Goal: Transaction & Acquisition: Purchase product/service

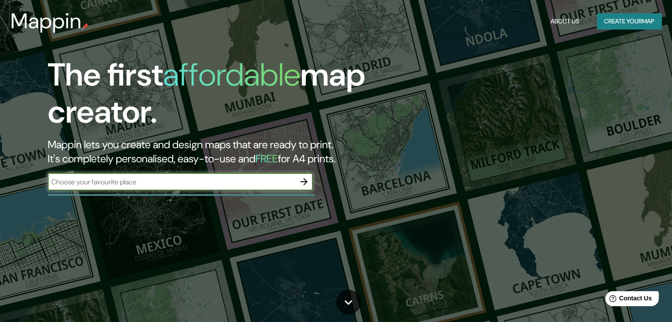
click at [173, 181] on input "text" at bounding box center [171, 182] width 247 height 10
type input "Sincelejo sucre"
click at [307, 179] on icon "button" at bounding box center [304, 182] width 11 height 11
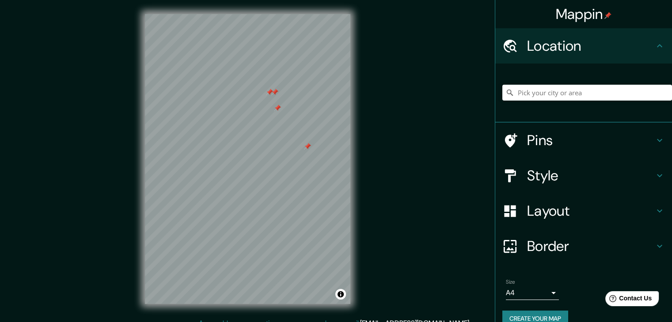
click at [310, 143] on div at bounding box center [307, 146] width 7 height 7
click at [278, 107] on div at bounding box center [277, 108] width 7 height 7
click at [322, 127] on div at bounding box center [321, 124] width 7 height 7
click at [276, 94] on div at bounding box center [274, 92] width 7 height 7
click at [269, 92] on div at bounding box center [269, 92] width 7 height 7
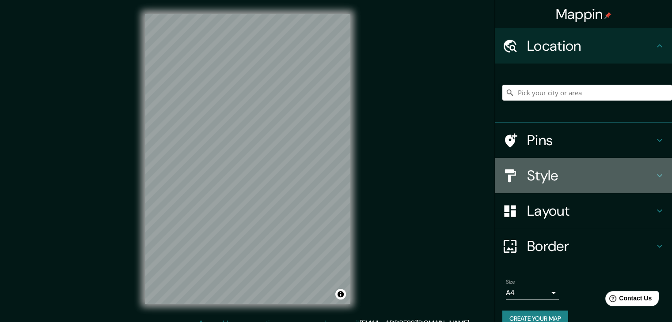
click at [539, 178] on h4 "Style" at bounding box center [590, 176] width 127 height 18
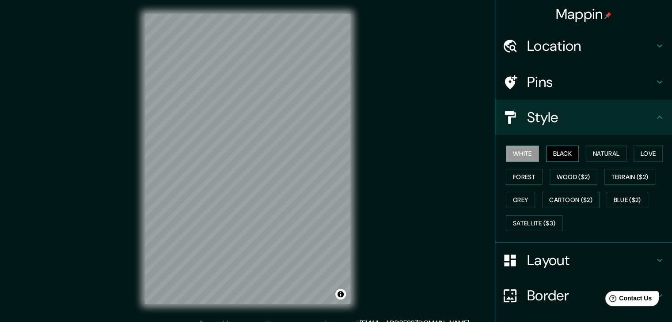
click at [550, 154] on button "Black" at bounding box center [562, 154] width 33 height 16
click at [611, 158] on button "Natural" at bounding box center [606, 154] width 41 height 16
click at [555, 43] on h4 "Location" at bounding box center [590, 46] width 127 height 18
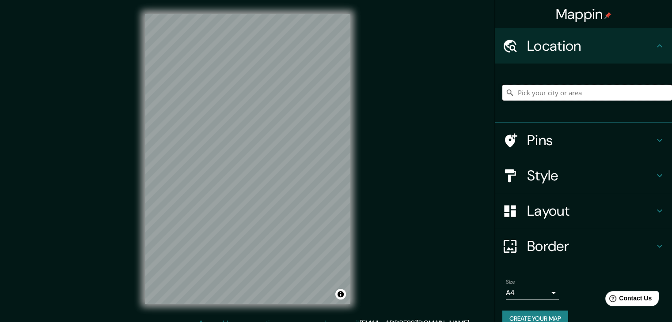
click at [538, 89] on input "Pick your city or area" at bounding box center [587, 93] width 170 height 16
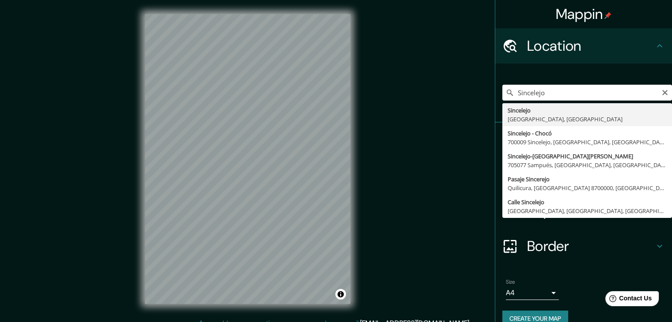
type input "Sincelejo, [GEOGRAPHIC_DATA], [GEOGRAPHIC_DATA]"
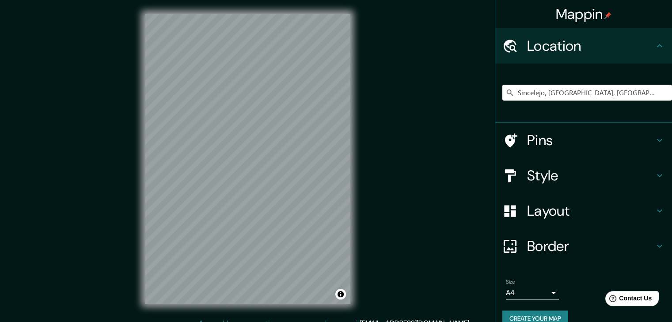
click at [613, 174] on h4 "Style" at bounding box center [590, 176] width 127 height 18
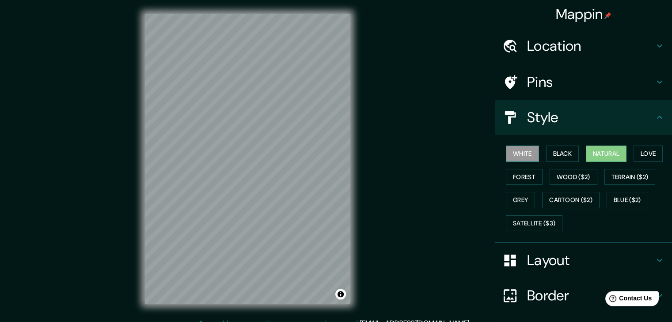
click at [516, 154] on button "White" at bounding box center [522, 154] width 33 height 16
click at [556, 153] on button "Black" at bounding box center [562, 154] width 33 height 16
click at [613, 148] on button "Natural" at bounding box center [606, 154] width 41 height 16
click at [649, 151] on button "Love" at bounding box center [647, 154] width 29 height 16
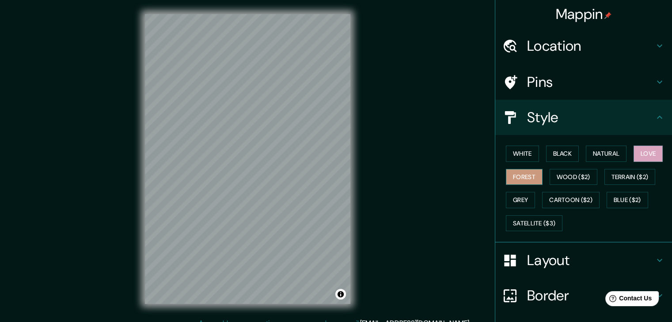
click at [516, 175] on button "Forest" at bounding box center [524, 177] width 37 height 16
click at [565, 173] on button "Wood ($2)" at bounding box center [573, 177] width 48 height 16
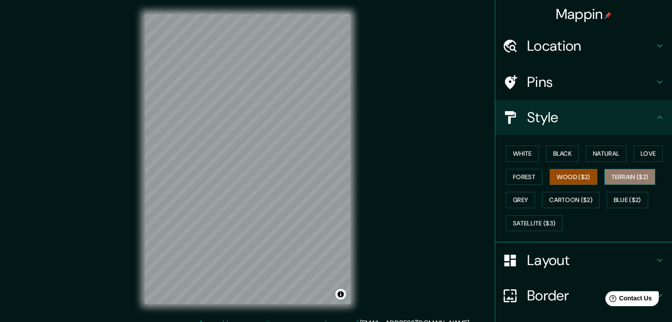
click at [641, 169] on button "Terrain ($2)" at bounding box center [629, 177] width 51 height 16
click at [522, 197] on button "Grey" at bounding box center [520, 200] width 29 height 16
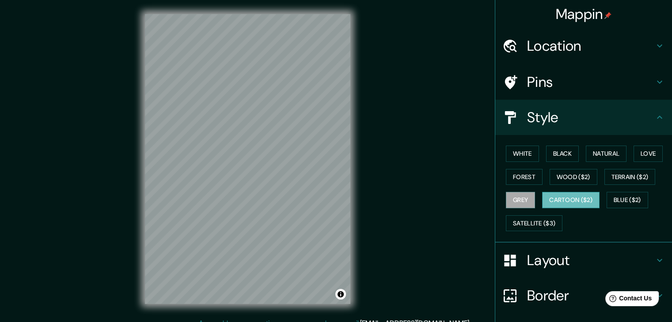
click at [587, 193] on button "Cartoon ($2)" at bounding box center [570, 200] width 57 height 16
click at [632, 193] on button "Blue ($2)" at bounding box center [627, 200] width 42 height 16
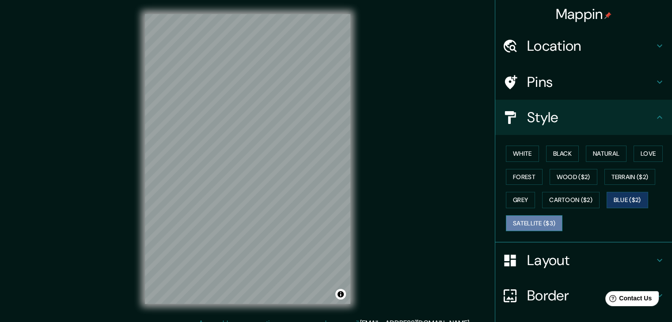
click at [534, 227] on button "Satellite ($3)" at bounding box center [534, 224] width 57 height 16
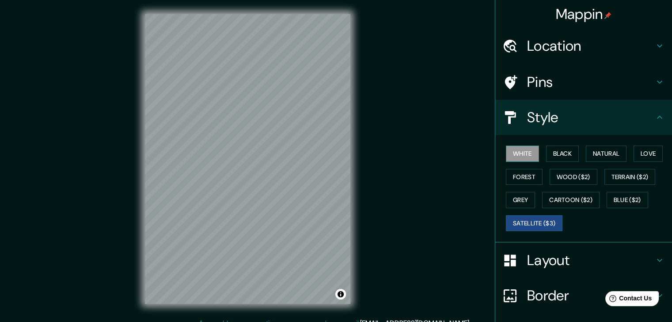
click at [514, 158] on button "White" at bounding box center [522, 154] width 33 height 16
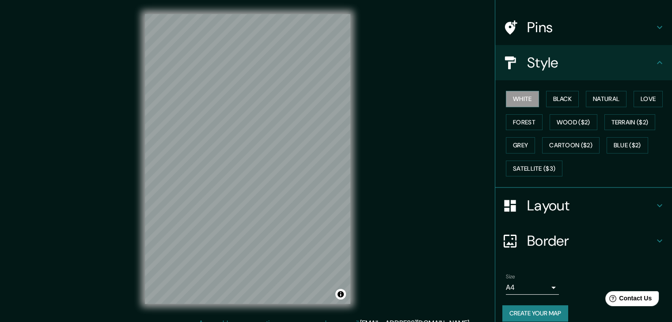
scroll to position [62, 0]
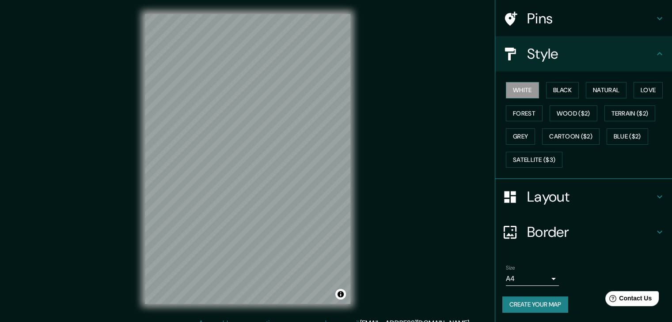
click at [587, 195] on h4 "Layout" at bounding box center [590, 197] width 127 height 18
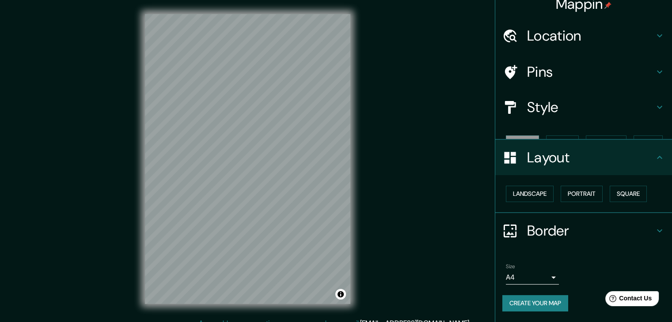
scroll to position [0, 0]
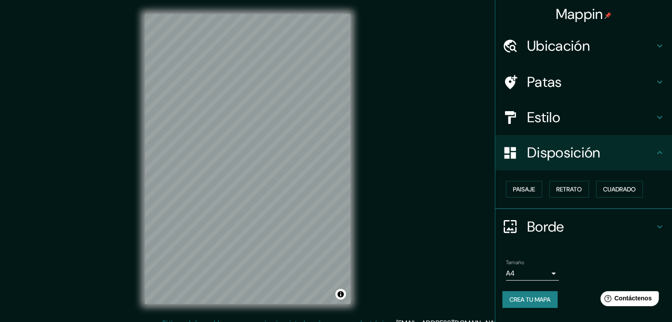
click at [402, 110] on div "Mappin Ubicación Sincelejo, Sucre, Colombia Patas Estilo Disposición Paisaje Re…" at bounding box center [336, 166] width 672 height 333
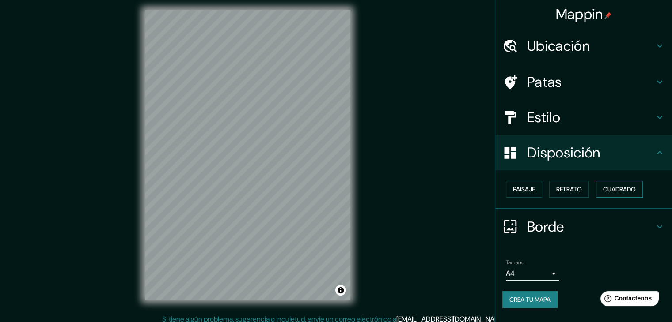
scroll to position [10, 0]
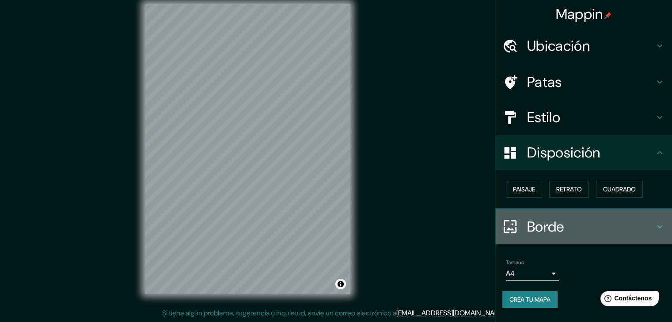
click at [585, 231] on h4 "Borde" at bounding box center [590, 227] width 127 height 18
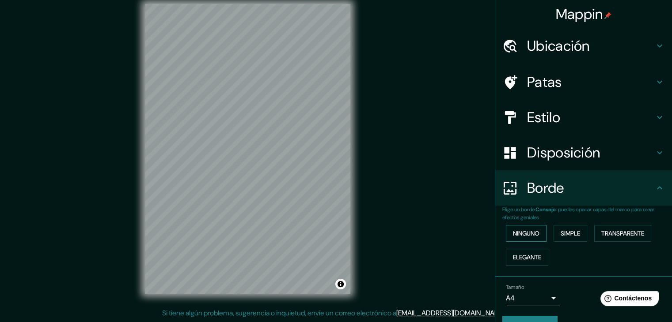
click at [519, 234] on font "Ninguno" at bounding box center [526, 234] width 26 height 8
click at [578, 232] on button "Simple" at bounding box center [570, 233] width 34 height 17
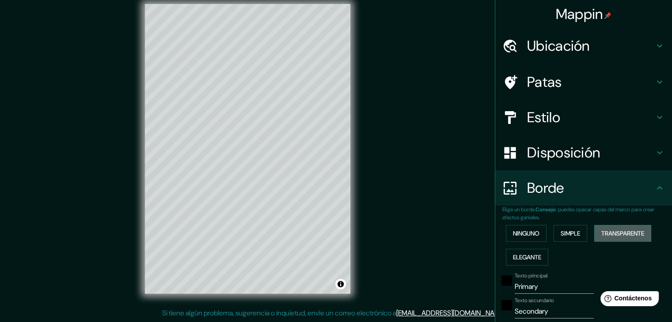
click at [628, 232] on font "Transparente" at bounding box center [622, 234] width 43 height 8
click at [514, 254] on font "Elegante" at bounding box center [527, 258] width 28 height 8
click at [532, 233] on font "Ninguno" at bounding box center [526, 234] width 26 height 8
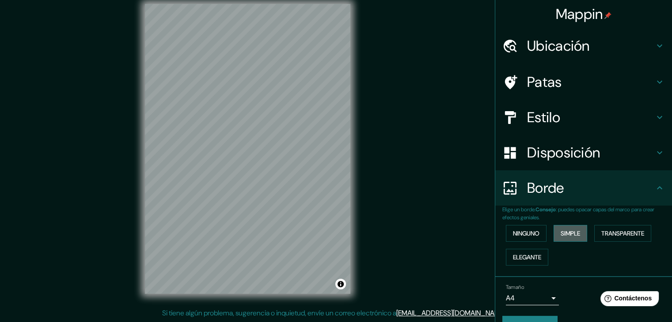
click at [560, 230] on font "Simple" at bounding box center [569, 234] width 19 height 8
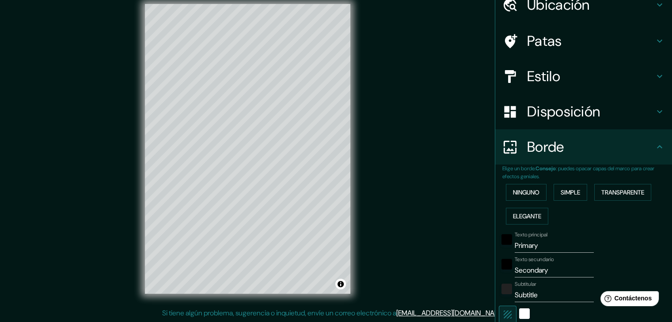
scroll to position [44, 0]
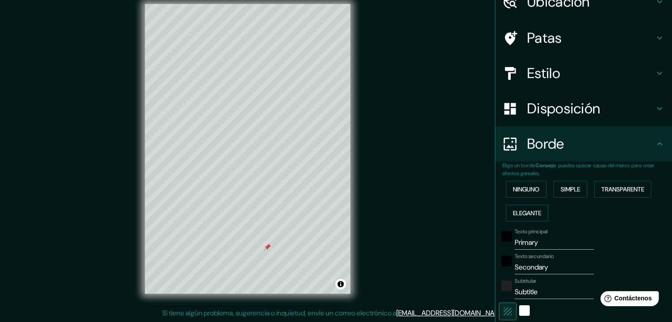
click at [267, 248] on div at bounding box center [267, 247] width 7 height 7
drag, startPoint x: 537, startPoint y: 242, endPoint x: 488, endPoint y: 244, distance: 48.6
click at [495, 244] on div "Elige un borde. Consejo : puedes opacar capas del marco para crear efectos geni…" at bounding box center [583, 278] width 177 height 233
type input "E"
type input "37"
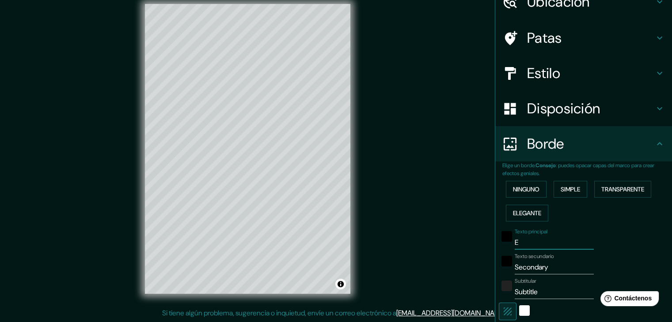
type input "El"
type input "37"
type input "El"
type input "37"
type input "El"
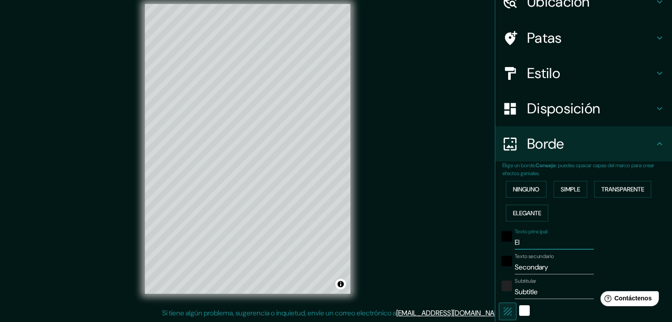
type input "37"
type input "E"
type input "37"
type input "p"
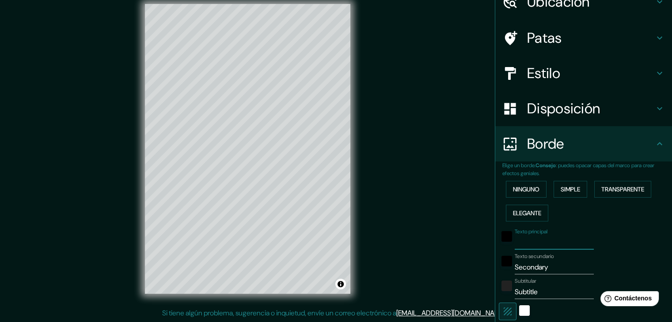
type input "37"
type input "po"
type input "37"
type input "pob"
type input "37"
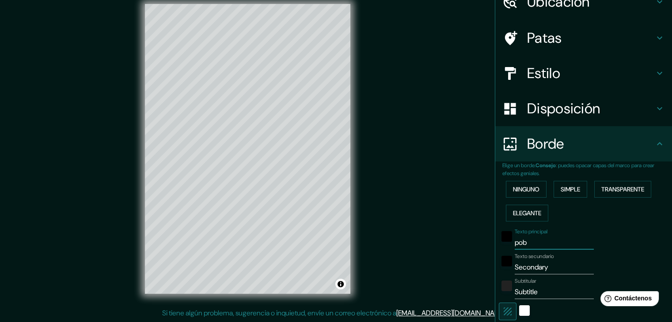
type input "pobl"
type input "37"
type input "pobla"
type input "37"
type input "poblad"
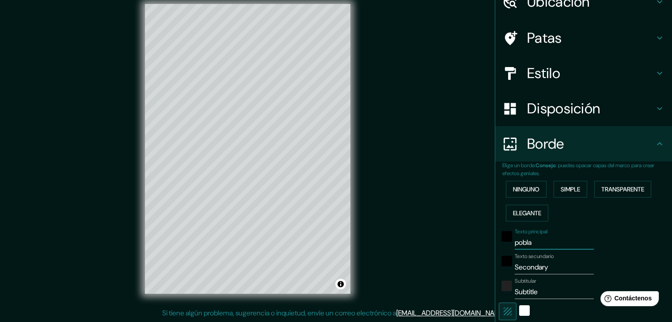
type input "37"
type input "poblado"
type input "37"
type input "poblado"
click at [267, 268] on div at bounding box center [267, 268] width 7 height 7
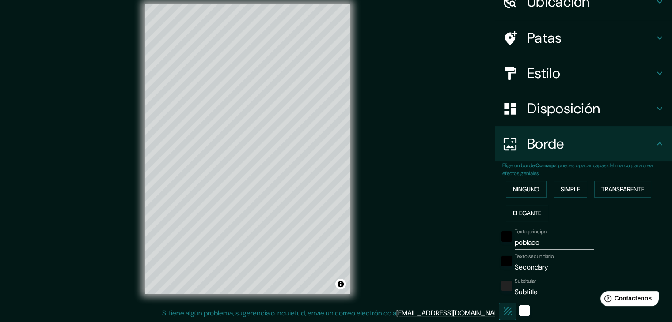
click at [521, 271] on input "Secondary" at bounding box center [554, 268] width 79 height 14
type input "B"
type input "37"
type input "Ba"
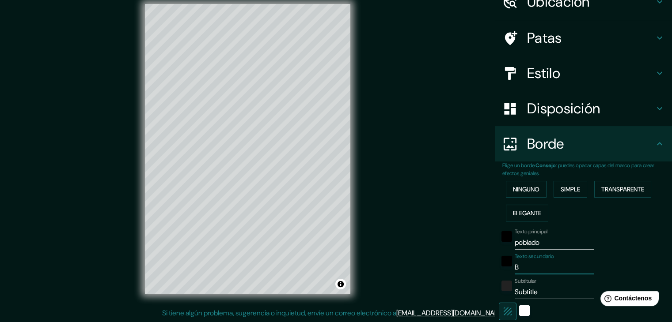
type input "37"
type input "B"
type input "37"
type input "S"
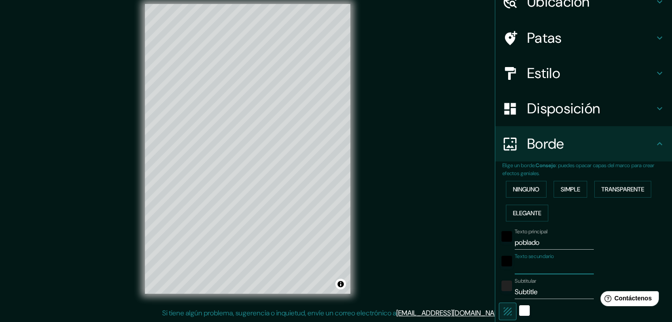
type input "37"
type input "Si"
type input "37"
type input "Sin"
type input "37"
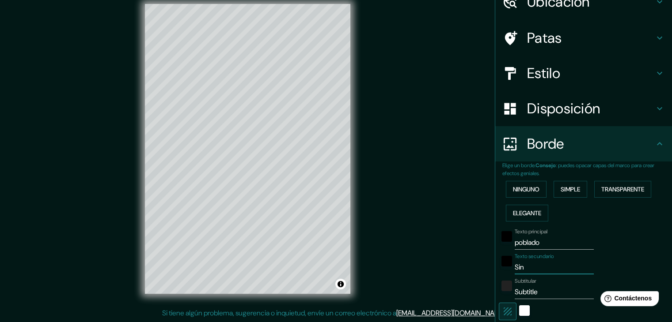
type input "Sinc"
type input "37"
type input "Since"
type input "37"
type input "Sincel"
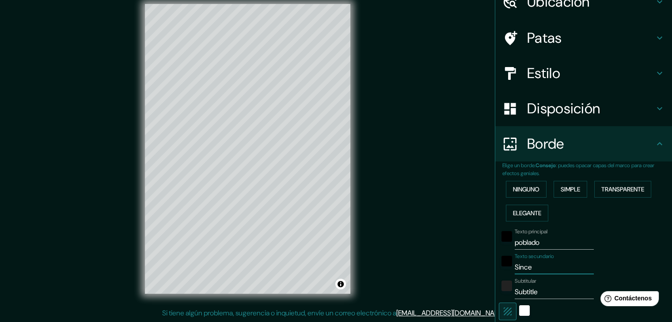
type input "37"
type input "Sincele"
type input "37"
type input "Sincelej"
type input "37"
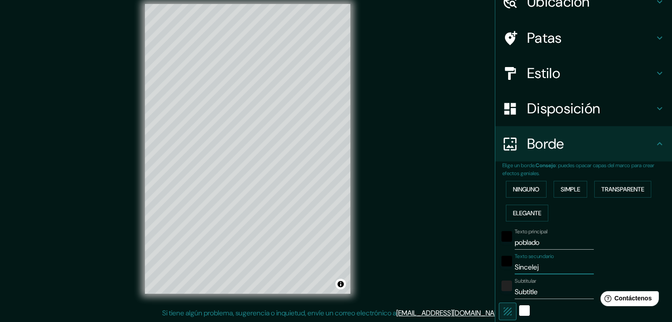
type input "Sincelejo"
type input "37"
type input "Sincelejo-"
type input "37"
type input "Sincelejo-s"
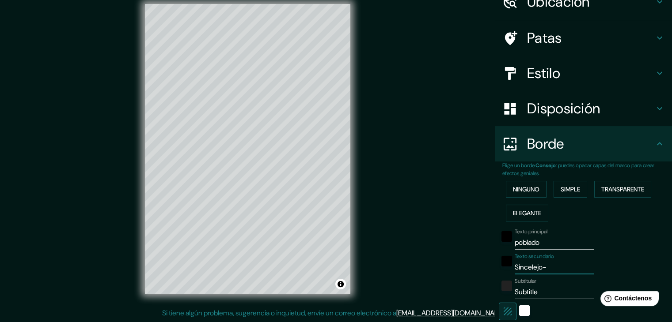
type input "37"
type input "Sincelejo-su"
type input "37"
type input "Sincelejo-suc"
type input "37"
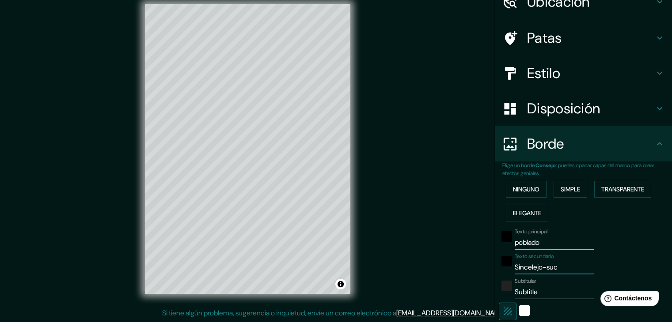
type input "Sincelejo-sucr"
type input "37"
type input "Sincelejo-sucre"
type input "37"
type input "Sincelejo-sucre"
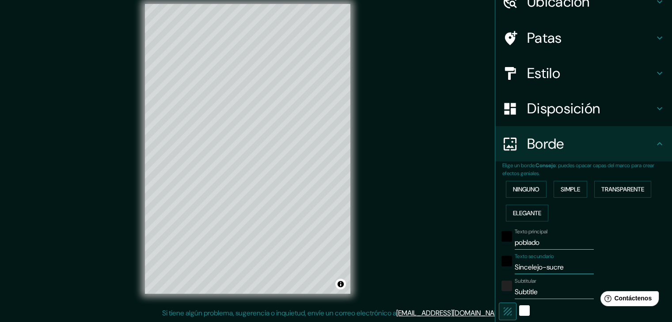
click at [522, 295] on input "Subtitle" at bounding box center [554, 292] width 79 height 14
drag, startPoint x: 537, startPoint y: 297, endPoint x: 498, endPoint y: 294, distance: 39.4
click at [499, 294] on div "Subtitular Subtitle" at bounding box center [571, 288] width 145 height 21
type input "37"
drag, startPoint x: 342, startPoint y: 288, endPoint x: 375, endPoint y: 285, distance: 32.3
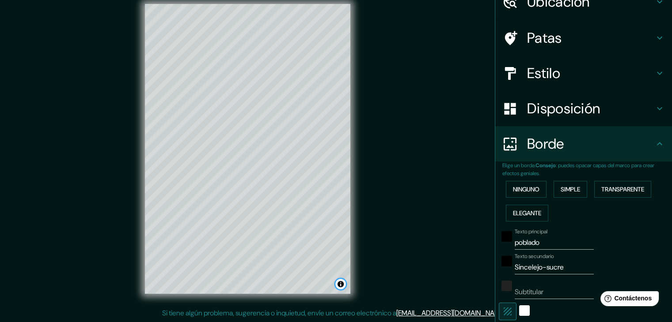
click at [375, 285] on div "Mappin Ubicación Sincelejo, Sucre, Colombia Patas Estilo Disposición Borde Elig…" at bounding box center [336, 156] width 672 height 333
click at [544, 292] on input "Subtitular" at bounding box center [554, 292] width 79 height 14
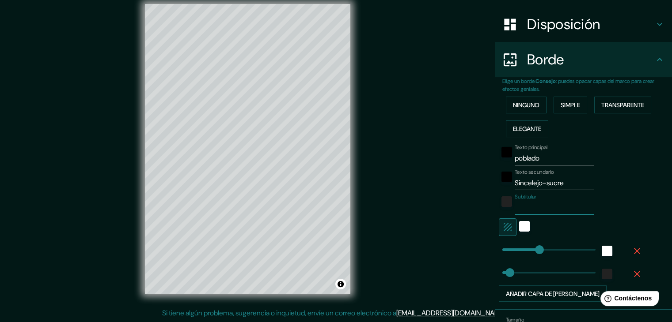
scroll to position [132, 0]
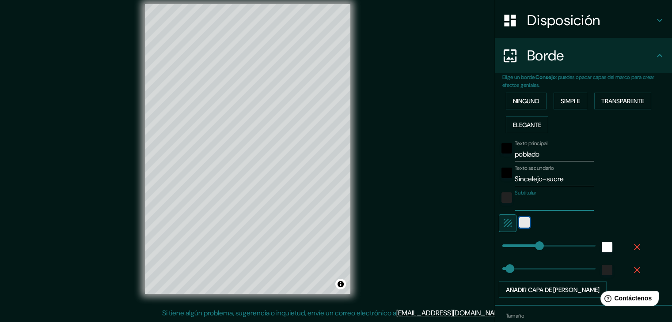
click at [520, 225] on div "blanco" at bounding box center [524, 222] width 11 height 11
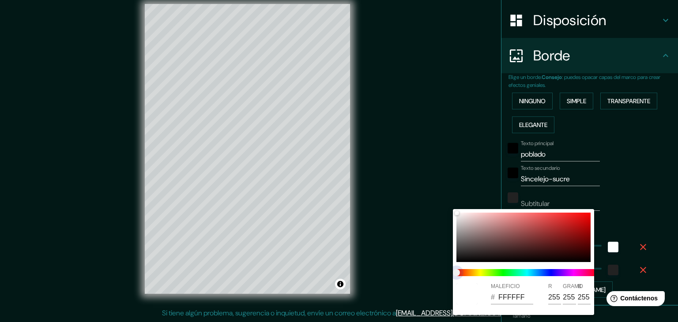
drag, startPoint x: 462, startPoint y: 274, endPoint x: 496, endPoint y: 276, distance: 34.9
click at [496, 276] on span at bounding box center [527, 272] width 141 height 7
click at [470, 273] on span at bounding box center [527, 272] width 141 height 7
type input "37"
type input "6F1B1B"
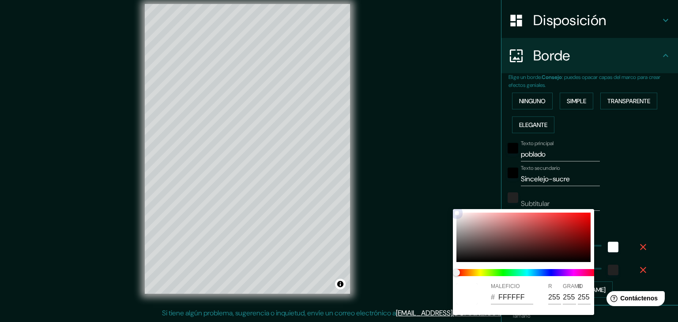
type input "111"
type input "27"
type input "37"
type input "7D2626"
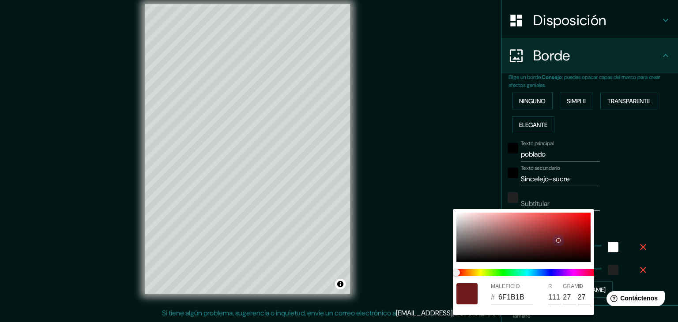
type input "125"
type input "38"
type input "37"
type input "7F2828"
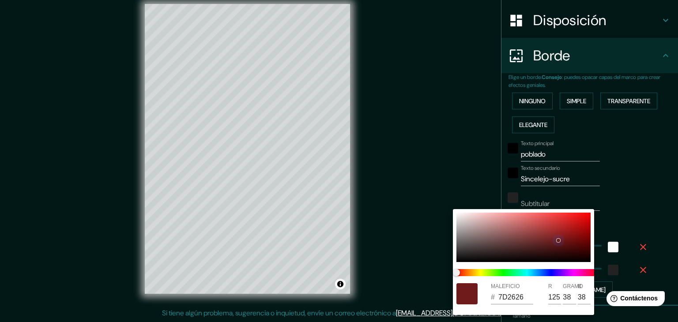
type input "127"
type input "40"
type input "37"
type input "812B2B"
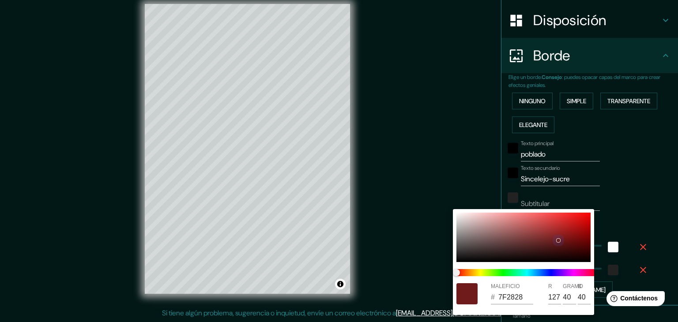
type input "129"
type input "43"
type input "37"
type input "812C2C"
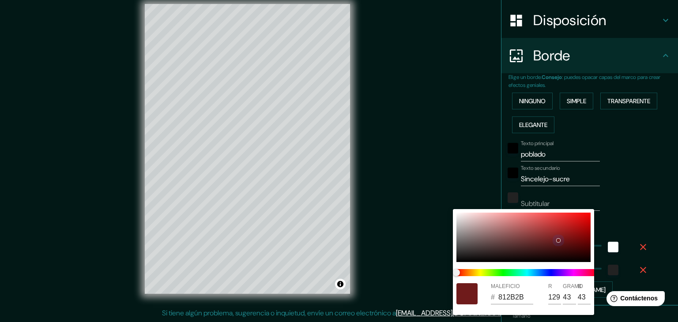
type input "44"
type input "37"
type input "8A3131"
type input "138"
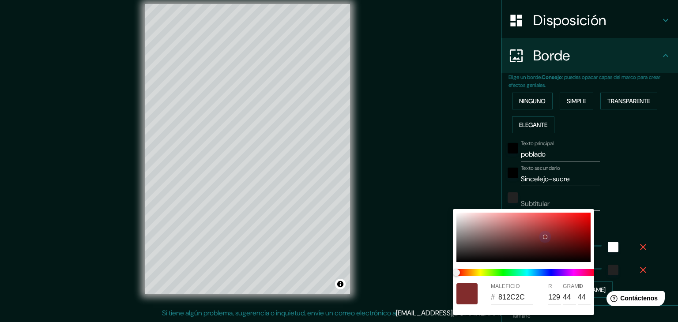
type input "49"
type input "37"
type input "A63636"
type input "166"
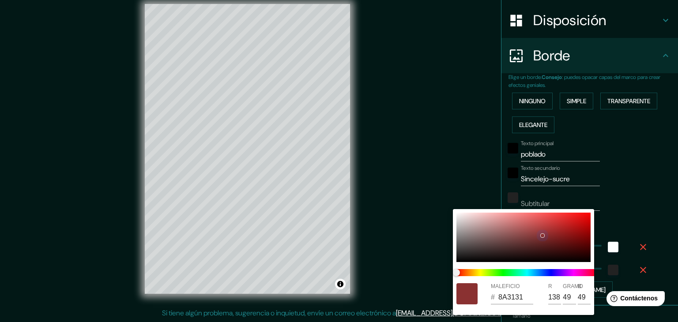
type input "54"
type input "37"
type input "A83636"
type input "168"
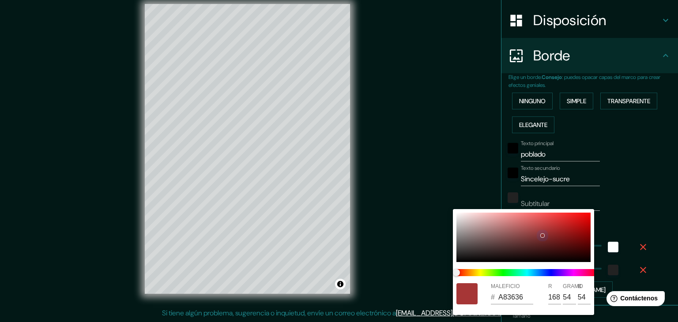
type input "37"
type input "AA3535"
type input "170"
type input "53"
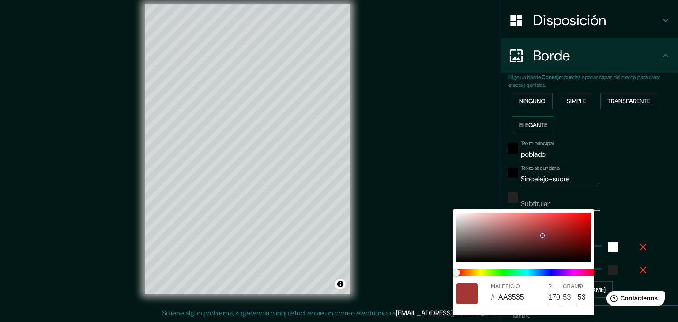
type input "37"
type input "AF3737"
type input "175"
type input "55"
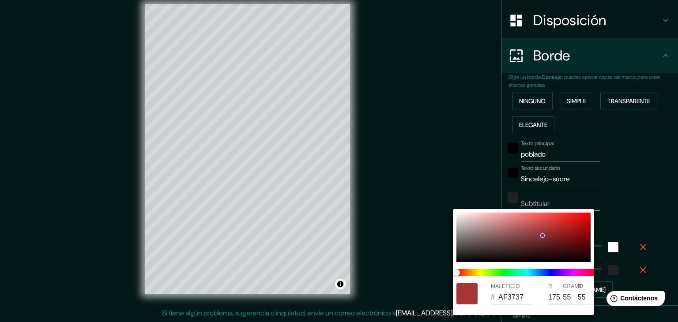
type input "37"
type input "AF3636"
type input "54"
type input "37"
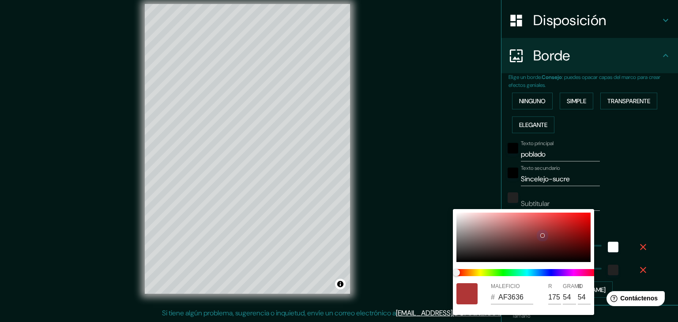
type input "B43535"
type input "180"
type input "53"
type input "37"
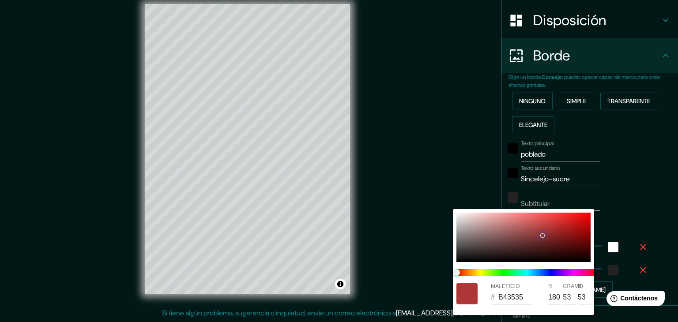
type input "B63535"
type input "182"
type input "37"
type input "B83535"
type input "184"
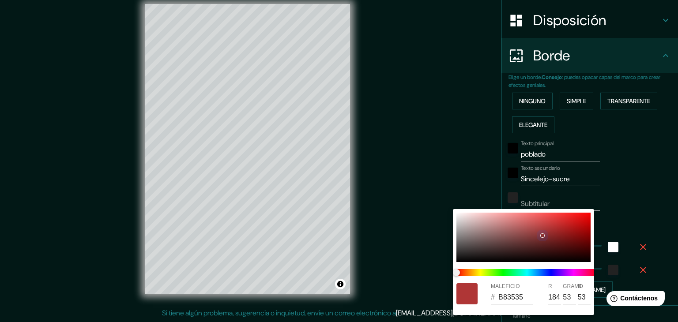
type input "37"
type input "B83434"
type input "52"
type input "37"
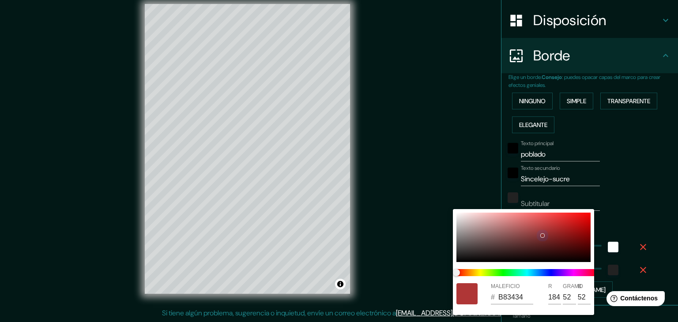
type input "BB3434"
type input "187"
type input "37"
type input "BD3333"
type input "189"
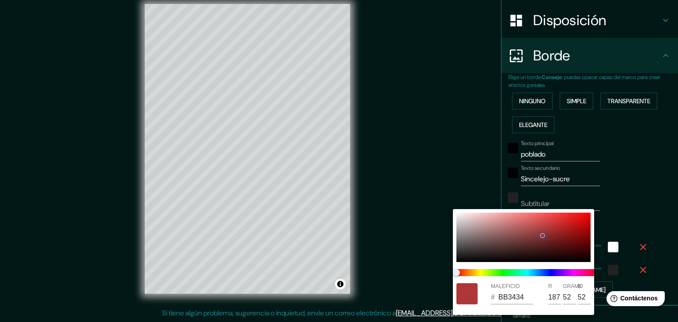
type input "51"
type input "37"
type input "BF3333"
type input "191"
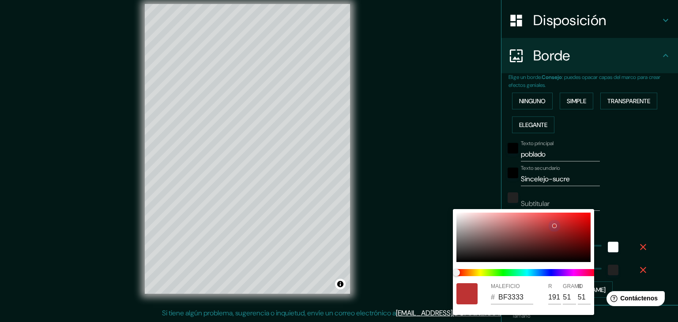
type input "37"
type input "BF3232"
type input "50"
type input "37"
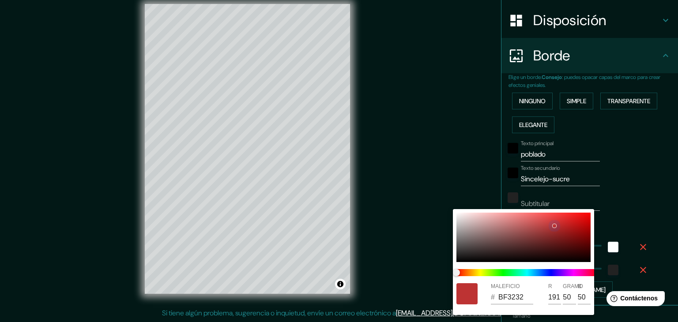
type input "C43232"
type input "196"
type input "37"
type input "C63131"
type input "198"
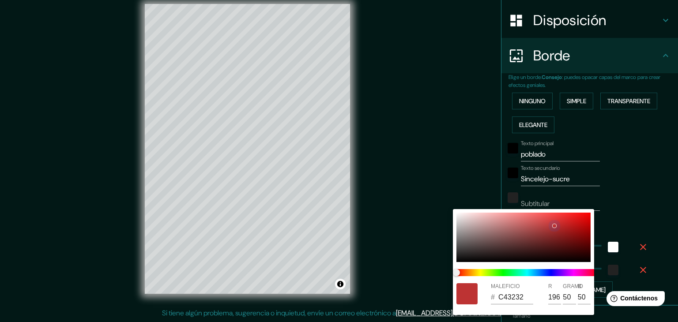
type input "49"
type input "37"
type input "C83030"
type input "200"
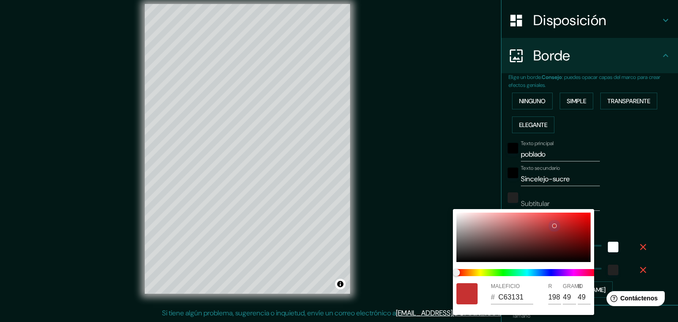
type input "48"
type input "37"
type input "CB3030"
type input "203"
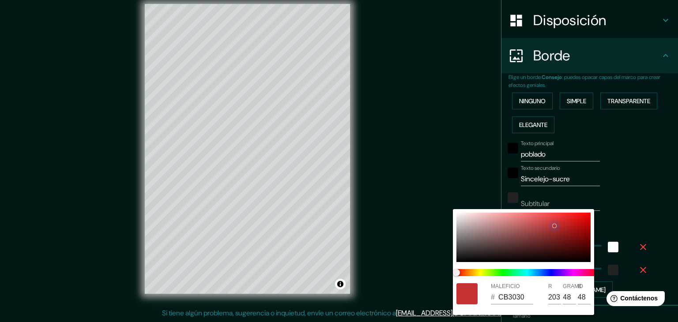
type input "37"
type input "CD3030"
type input "205"
type input "37"
type input "CF3030"
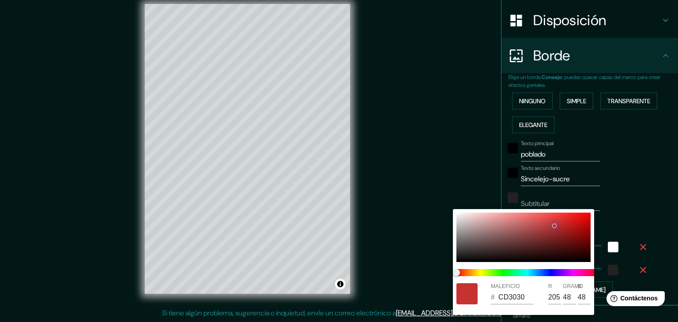
type input "207"
type input "37"
type input "CF2F2F"
type input "47"
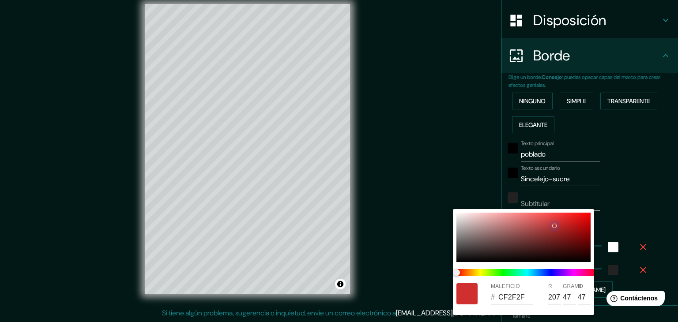
type input "37"
type input "D23030"
type input "210"
type input "48"
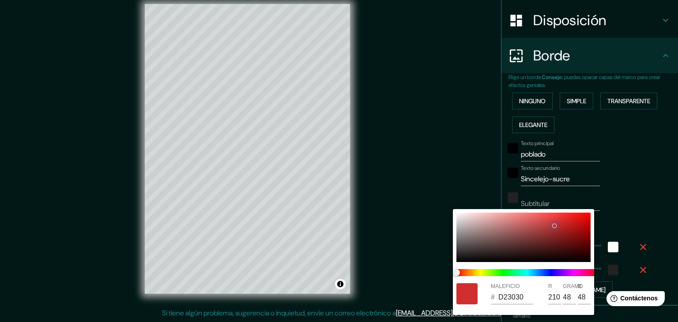
type input "37"
type input "D22F2F"
type input "47"
type input "37"
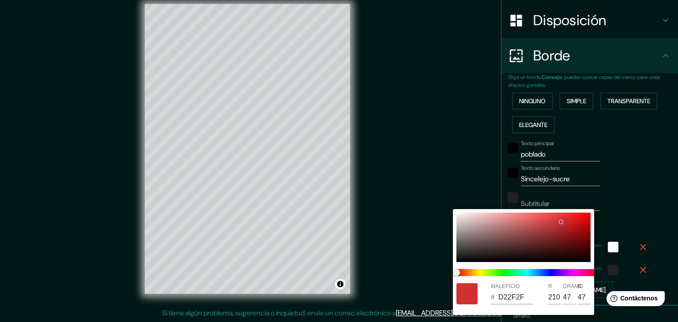
type input "732525"
type input "115"
type input "37"
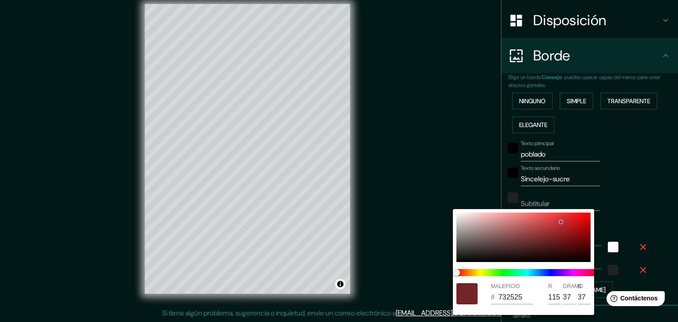
type input "662323"
type input "102"
type input "35"
type input "37"
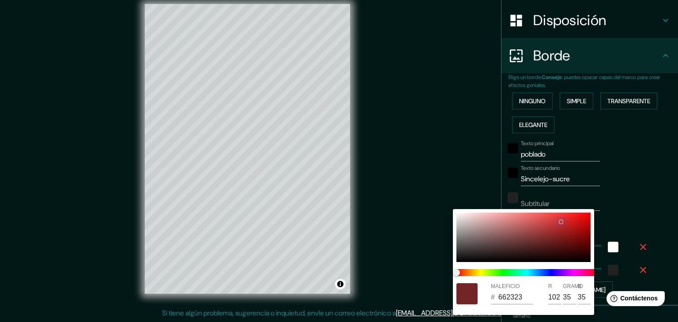
type input "5F2121"
drag, startPoint x: 580, startPoint y: 255, endPoint x: 450, endPoint y: 204, distance: 139.6
click at [450, 204] on div "MALEFICIO # F4EFEF R 244 GRAMO 239 B 239" at bounding box center [339, 161] width 678 height 322
click at [644, 192] on div at bounding box center [339, 161] width 678 height 322
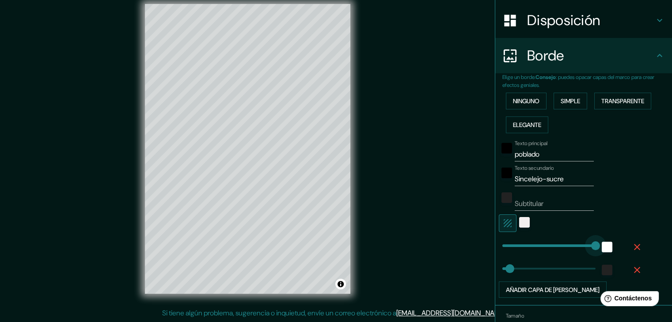
drag, startPoint x: 538, startPoint y: 246, endPoint x: 627, endPoint y: 260, distance: 90.3
drag, startPoint x: 590, startPoint y: 245, endPoint x: 453, endPoint y: 248, distance: 137.4
drag, startPoint x: 497, startPoint y: 242, endPoint x: 525, endPoint y: 243, distance: 27.8
drag, startPoint x: 526, startPoint y: 243, endPoint x: 532, endPoint y: 243, distance: 6.2
drag, startPoint x: 507, startPoint y: 269, endPoint x: 576, endPoint y: 273, distance: 69.5
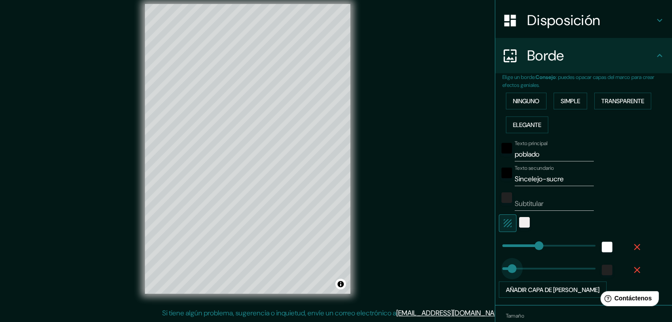
drag, startPoint x: 576, startPoint y: 273, endPoint x: 505, endPoint y: 273, distance: 70.7
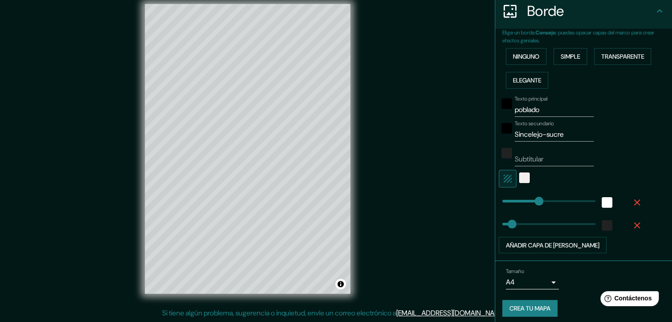
scroll to position [181, 0]
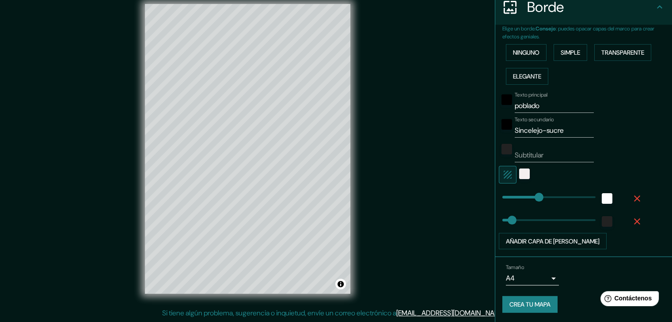
click at [110, 65] on div "Mappin Ubicación Sincelejo, Sucre, Colombia Patas Estilo Disposición Borde Elig…" at bounding box center [336, 156] width 672 height 333
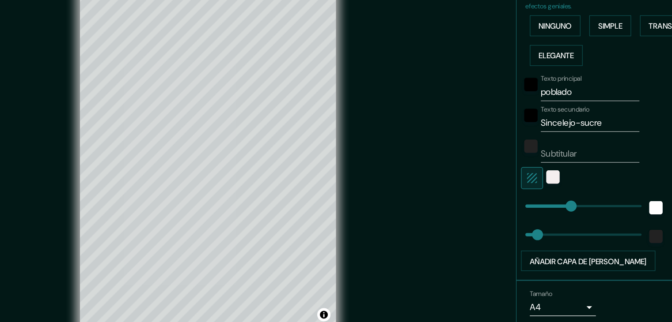
scroll to position [10, 0]
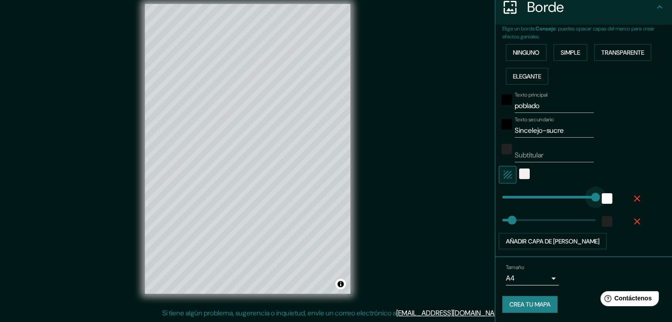
drag, startPoint x: 534, startPoint y: 193, endPoint x: 624, endPoint y: 197, distance: 90.2
drag, startPoint x: 588, startPoint y: 197, endPoint x: 515, endPoint y: 194, distance: 72.9
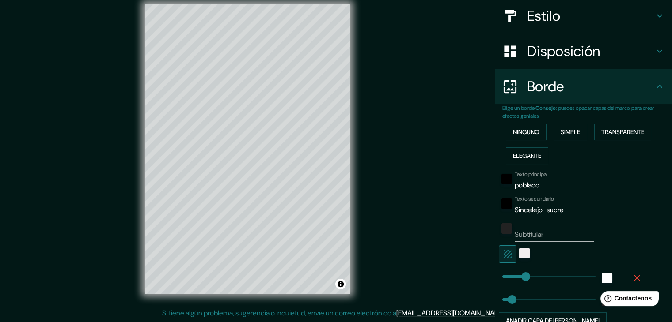
scroll to position [93, 0]
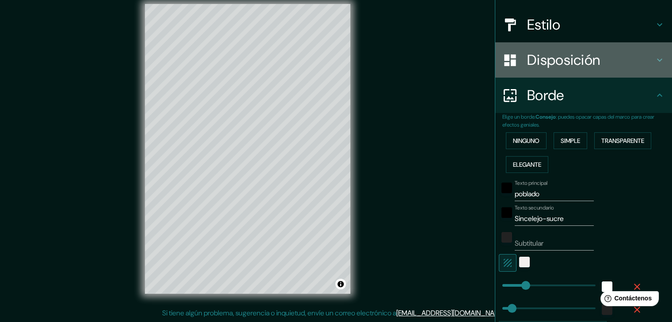
click at [567, 62] on font "Disposición" at bounding box center [563, 60] width 73 height 19
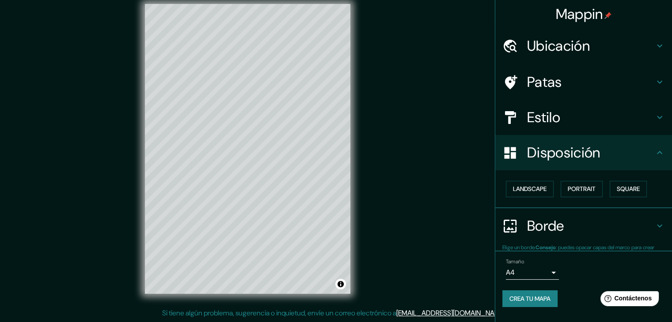
scroll to position [0, 0]
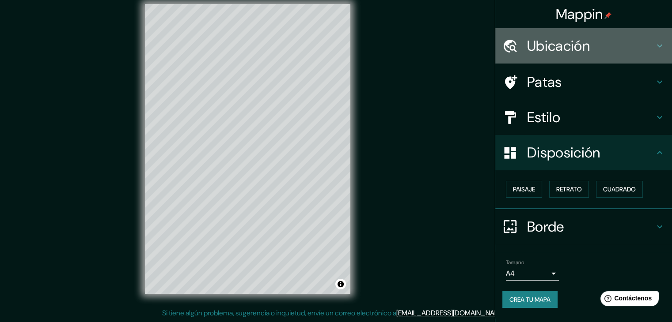
click at [575, 53] on font "Ubicación" at bounding box center [558, 46] width 63 height 19
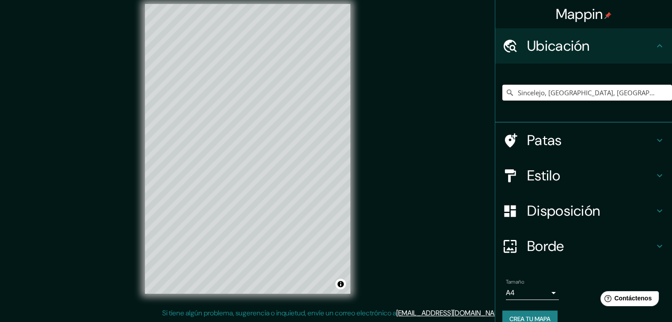
click at [581, 168] on h4 "Estilo" at bounding box center [590, 176] width 127 height 18
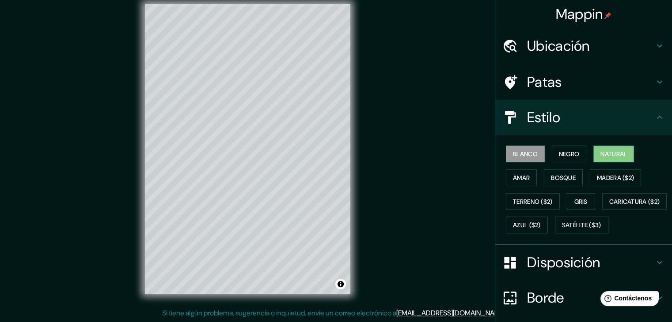
click at [601, 157] on font "Natural" at bounding box center [613, 154] width 26 height 8
click at [280, 159] on div at bounding box center [278, 156] width 7 height 7
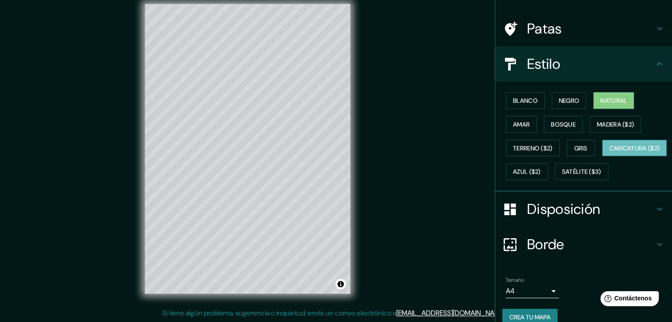
scroll to position [89, 0]
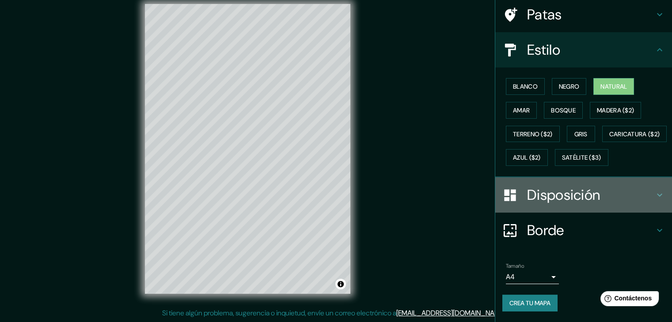
click at [560, 204] on font "Disposición" at bounding box center [563, 195] width 73 height 19
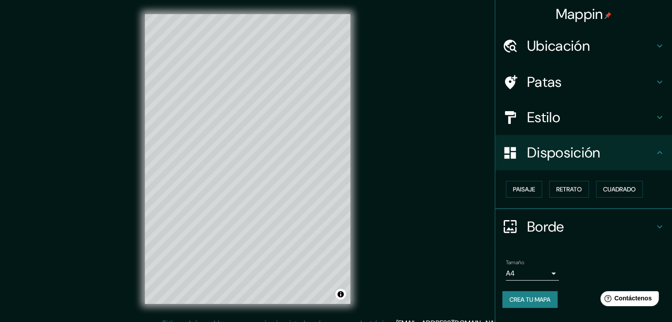
scroll to position [0, 0]
click at [531, 296] on font "Crea tu mapa" at bounding box center [529, 300] width 41 height 8
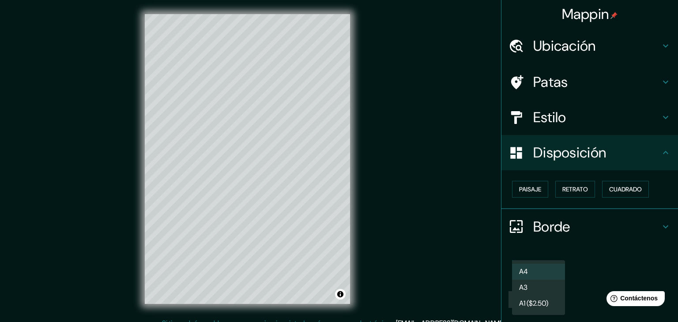
click at [549, 272] on body "Mappin Ubicación Sincelejo, Sucre, Colombia Patas Estilo Disposición Paisaje Re…" at bounding box center [339, 161] width 678 height 322
click at [540, 284] on li "A3" at bounding box center [538, 288] width 53 height 16
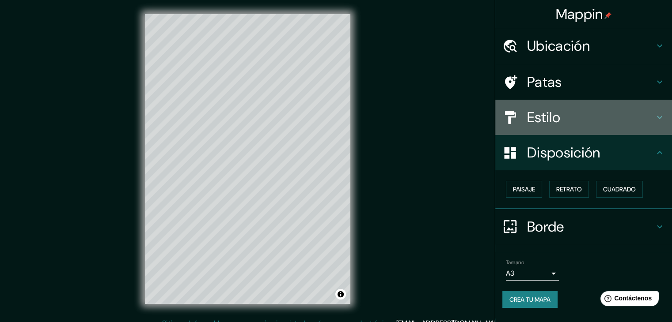
click at [519, 117] on div at bounding box center [514, 117] width 25 height 15
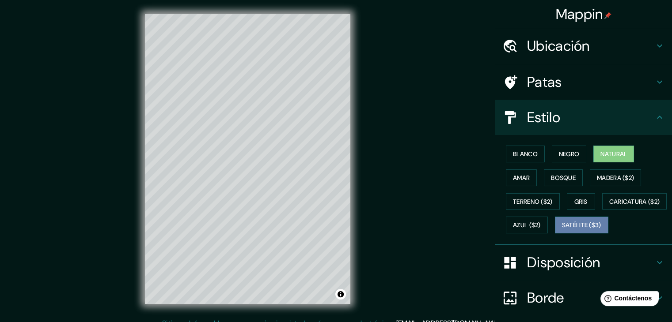
click at [562, 230] on font "Satélite ($3)" at bounding box center [581, 226] width 39 height 8
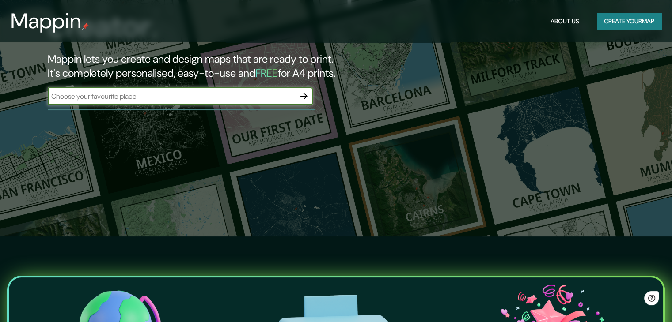
scroll to position [88, 0]
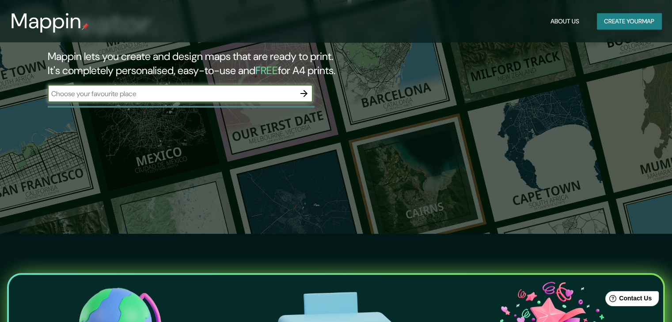
click at [188, 93] on input "text" at bounding box center [171, 94] width 247 height 10
type input "Sincelejo sucre"
click at [303, 91] on icon "button" at bounding box center [304, 93] width 11 height 11
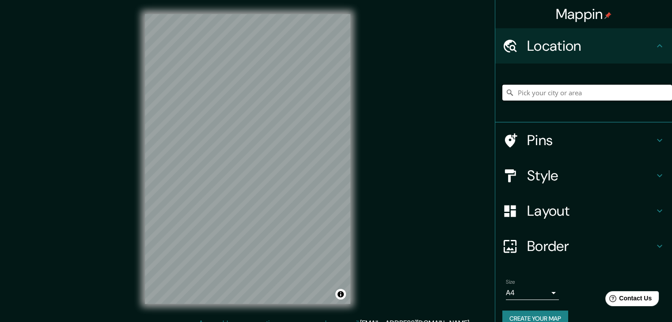
click at [545, 93] on input "Pick your city or area" at bounding box center [587, 93] width 170 height 16
click at [537, 94] on input "Pick your city or area" at bounding box center [587, 93] width 170 height 16
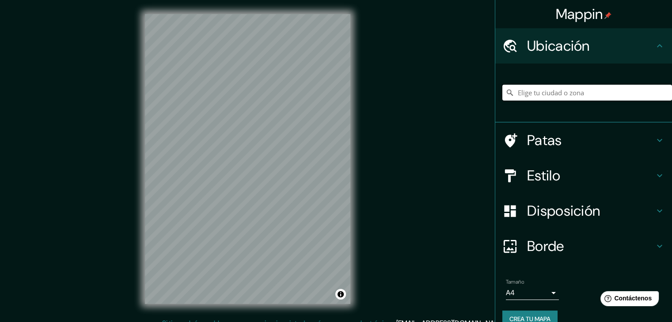
click at [539, 92] on input "Elige tu ciudad o zona" at bounding box center [587, 93] width 170 height 16
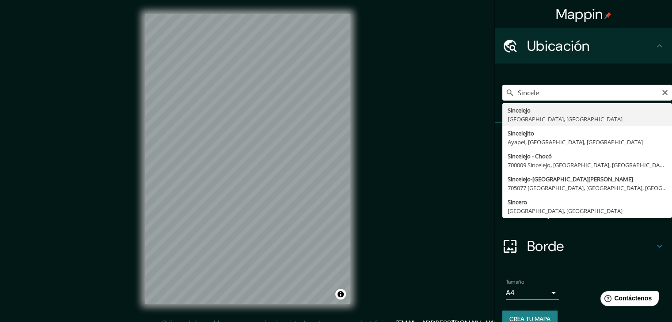
type input "Sincelejo, [GEOGRAPHIC_DATA], [GEOGRAPHIC_DATA]"
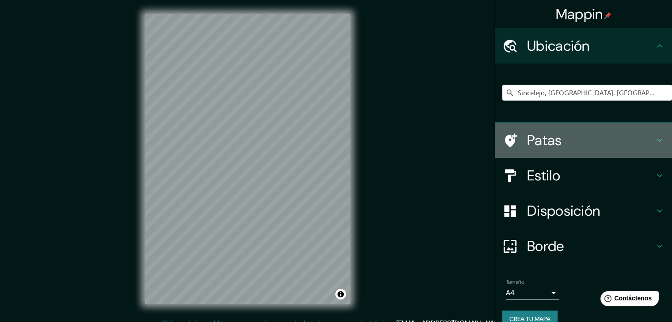
click at [608, 138] on h4 "Patas" at bounding box center [590, 141] width 127 height 18
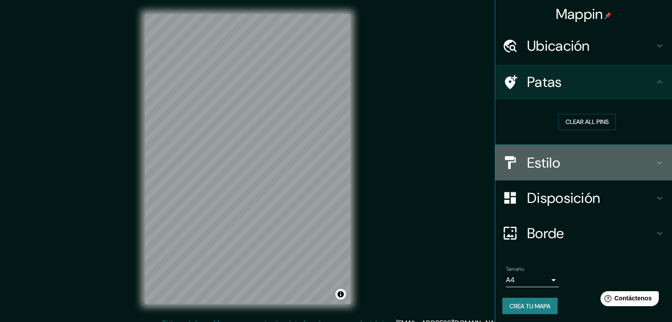
click at [585, 170] on h4 "Estilo" at bounding box center [590, 163] width 127 height 18
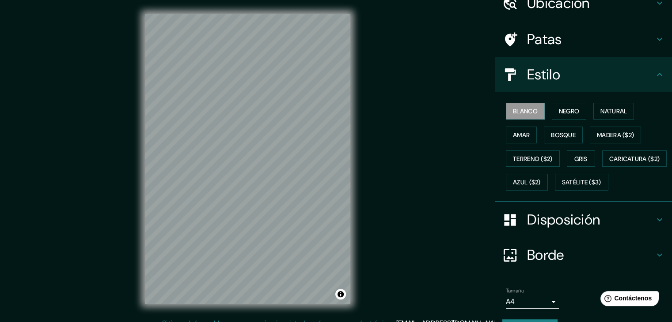
scroll to position [44, 0]
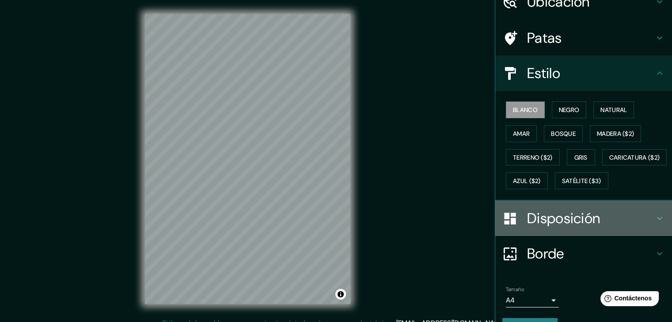
click at [555, 228] on font "Disposición" at bounding box center [563, 218] width 73 height 19
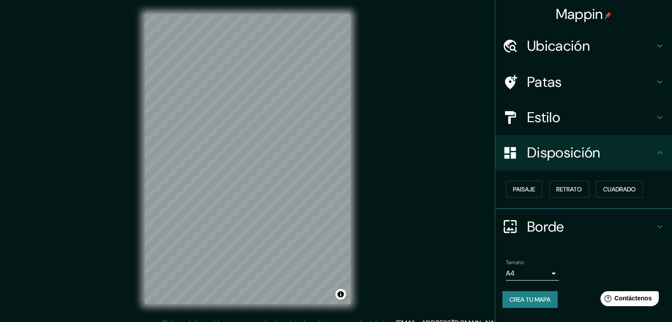
scroll to position [0, 0]
click at [530, 195] on button "Paisaje" at bounding box center [524, 189] width 36 height 17
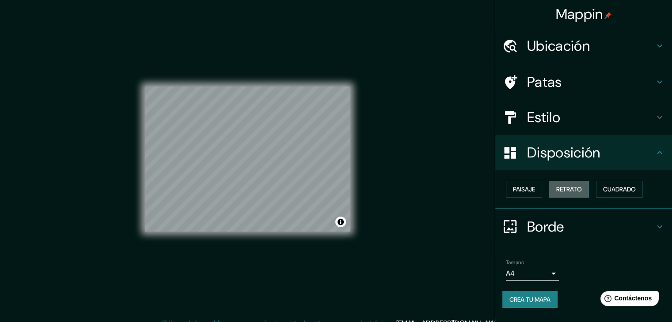
click at [581, 192] on font "Retrato" at bounding box center [569, 189] width 26 height 8
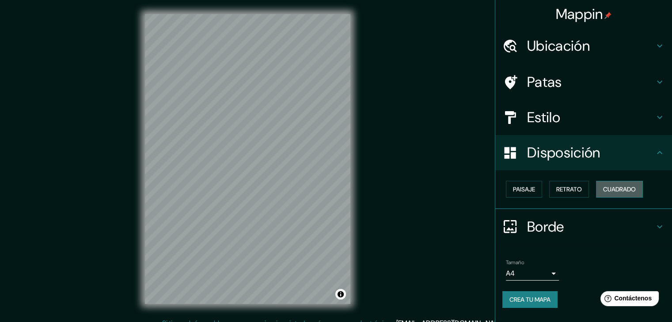
click at [626, 191] on font "Cuadrado" at bounding box center [619, 189] width 33 height 8
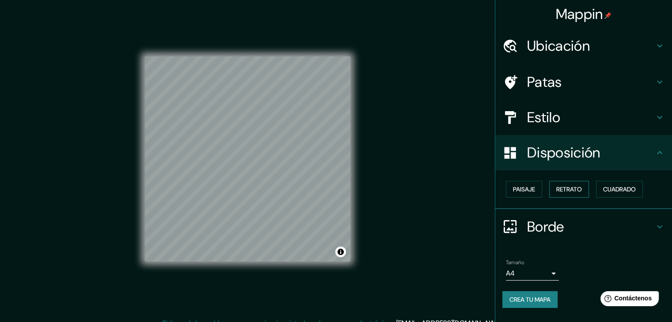
click at [577, 190] on font "Retrato" at bounding box center [569, 189] width 26 height 8
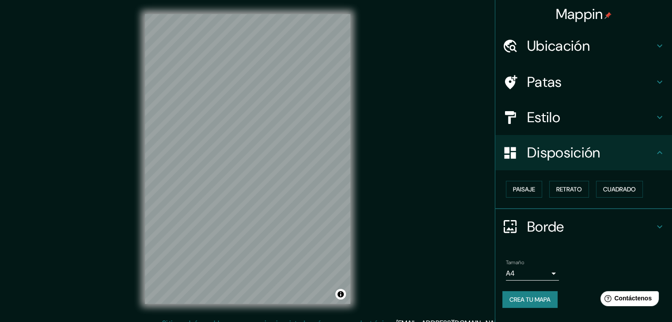
click at [560, 115] on font "Estilo" at bounding box center [543, 117] width 33 height 19
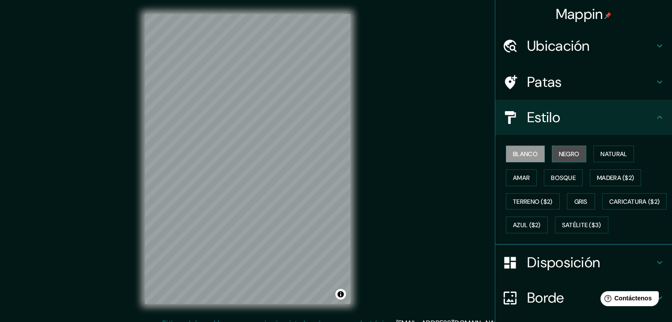
click at [559, 152] on font "Negro" at bounding box center [569, 154] width 21 height 8
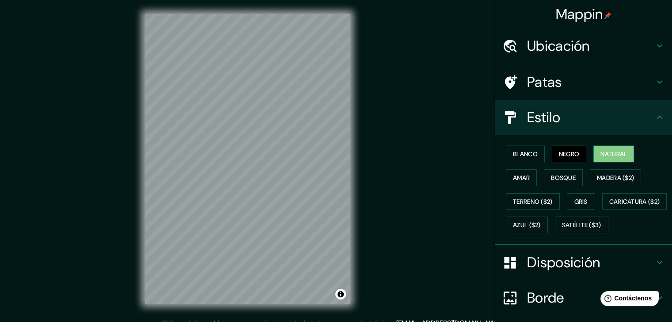
click at [600, 155] on font "Natural" at bounding box center [613, 154] width 26 height 8
click at [564, 85] on h4 "Patas" at bounding box center [590, 82] width 127 height 18
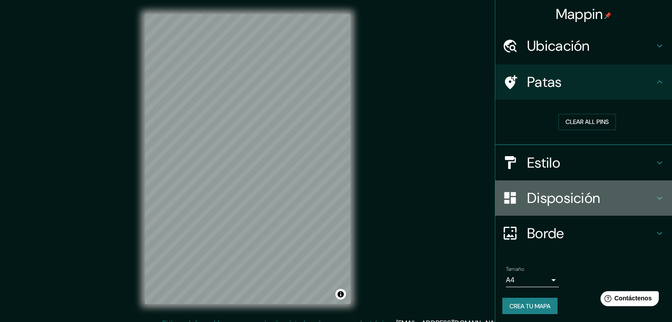
click at [561, 197] on font "Disposición" at bounding box center [563, 198] width 73 height 19
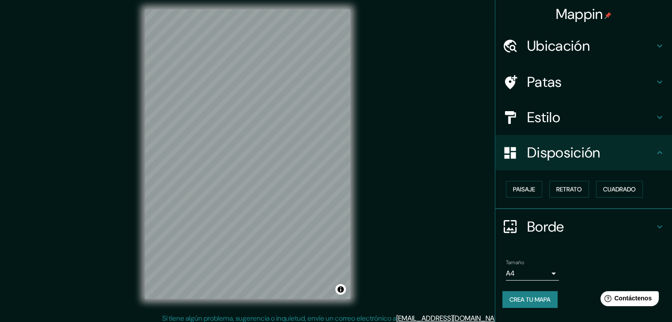
scroll to position [10, 0]
